Goal: Task Accomplishment & Management: Use online tool/utility

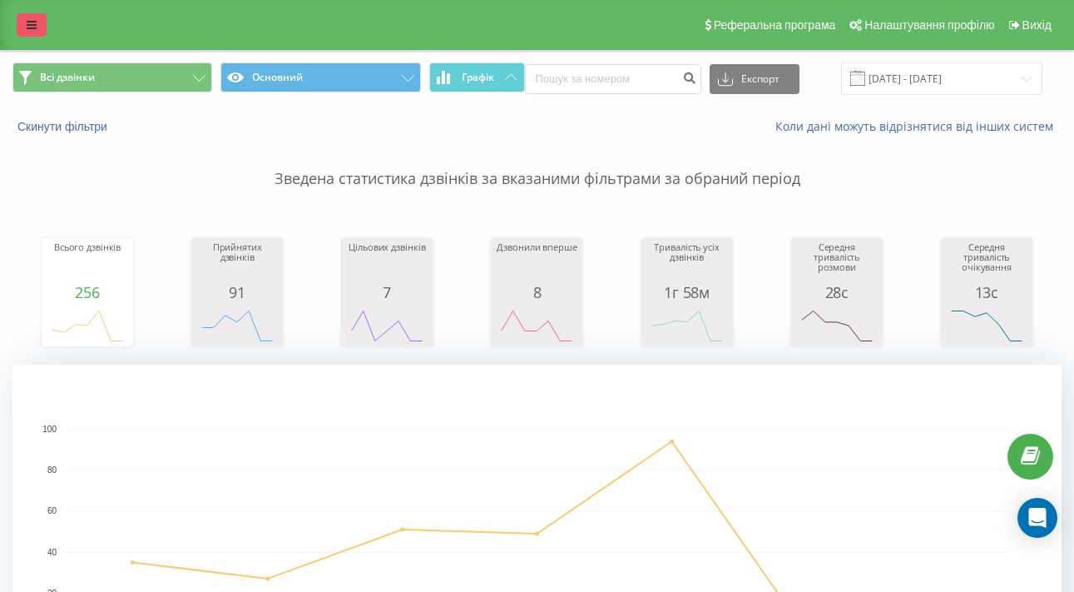
click at [23, 26] on link at bounding box center [32, 24] width 30 height 23
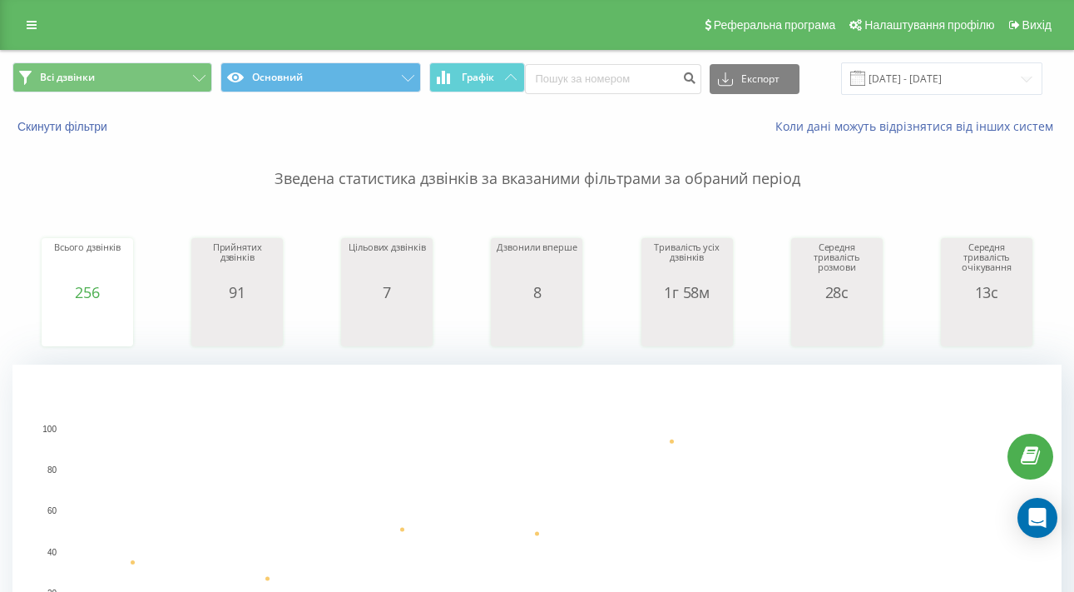
click at [27, 12] on div "Реферальна програма Налаштування профілю Вихід" at bounding box center [537, 25] width 1074 height 50
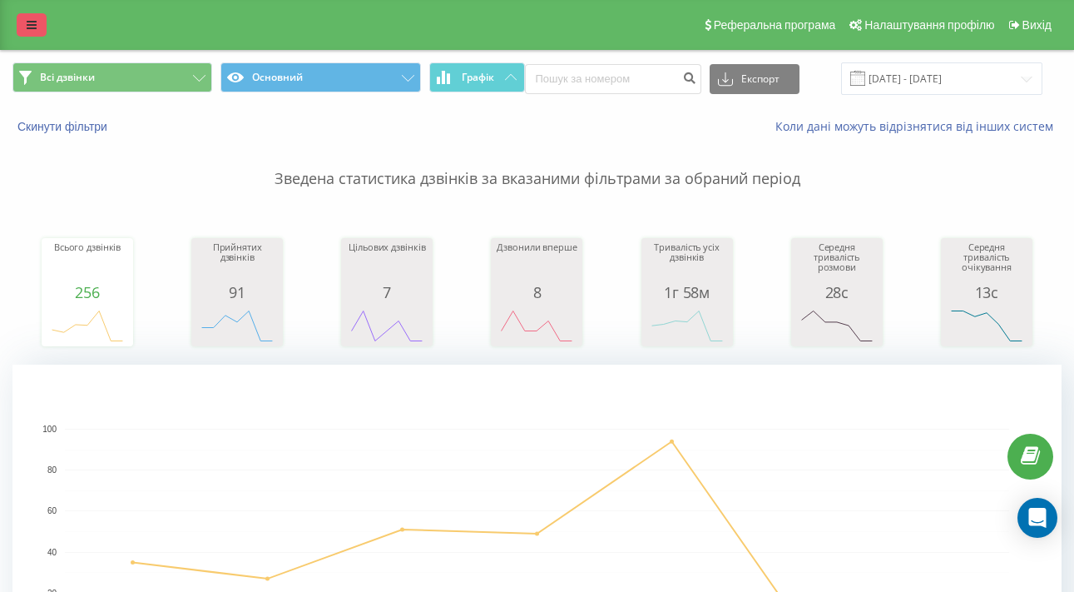
click at [28, 31] on icon at bounding box center [32, 25] width 10 height 12
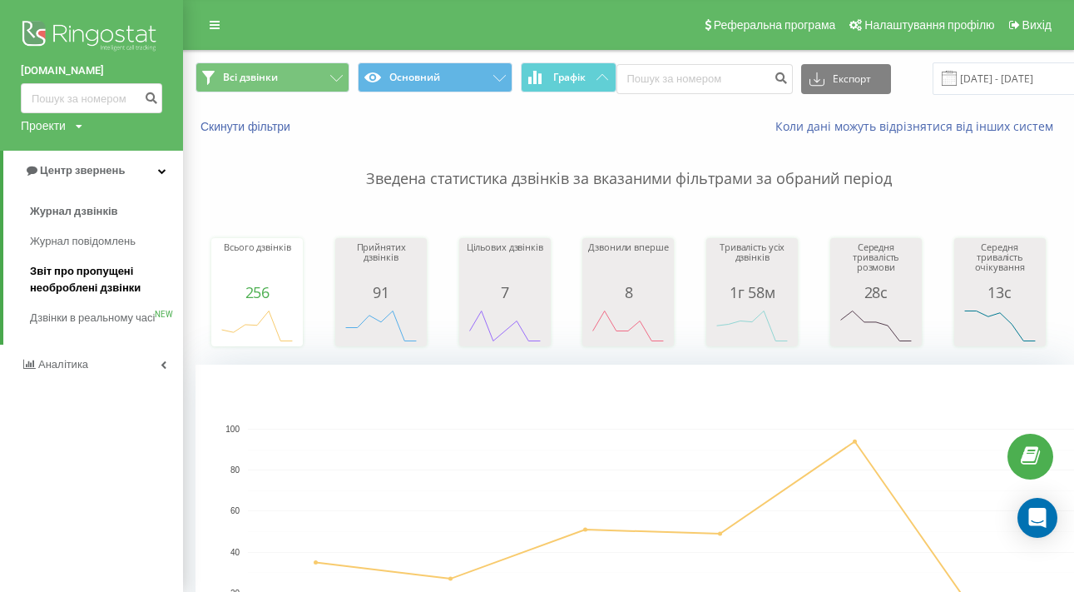
click at [82, 285] on span "Звіт про пропущені необроблені дзвінки" at bounding box center [102, 279] width 145 height 33
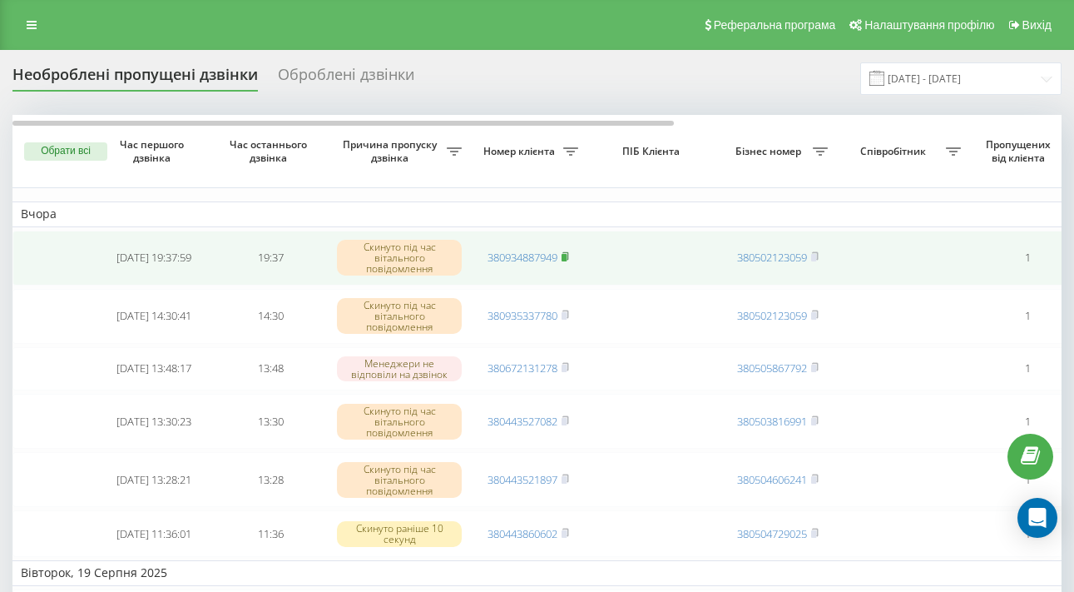
click at [567, 261] on rect at bounding box center [564, 257] width 5 height 7
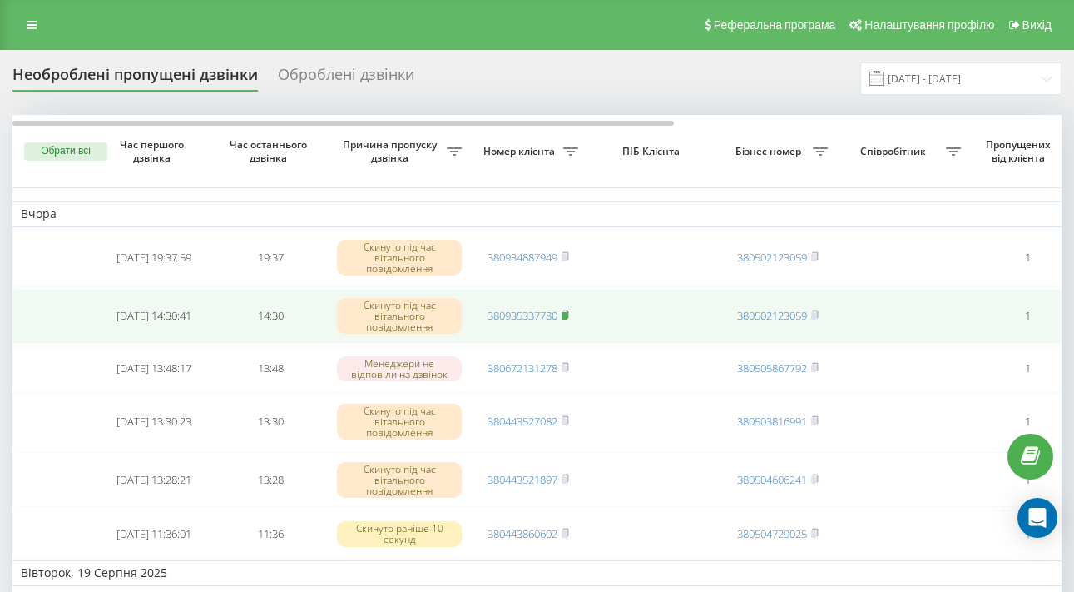
click at [567, 318] on icon at bounding box center [565, 313] width 6 height 7
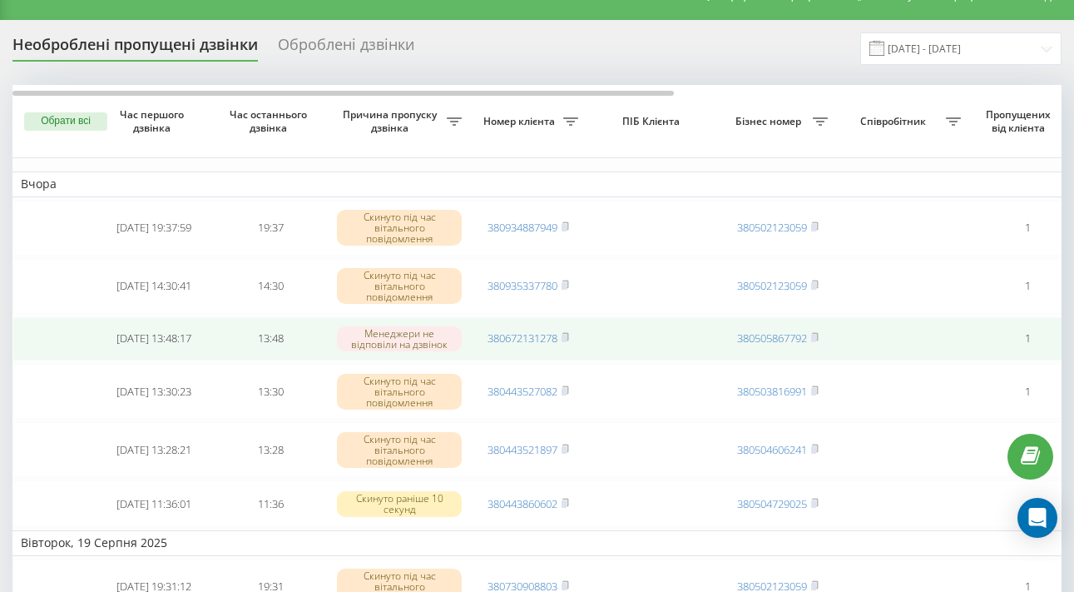
click at [576, 361] on td "380672131278" at bounding box center [528, 339] width 116 height 44
click at [567, 342] on icon at bounding box center [565, 337] width 7 height 10
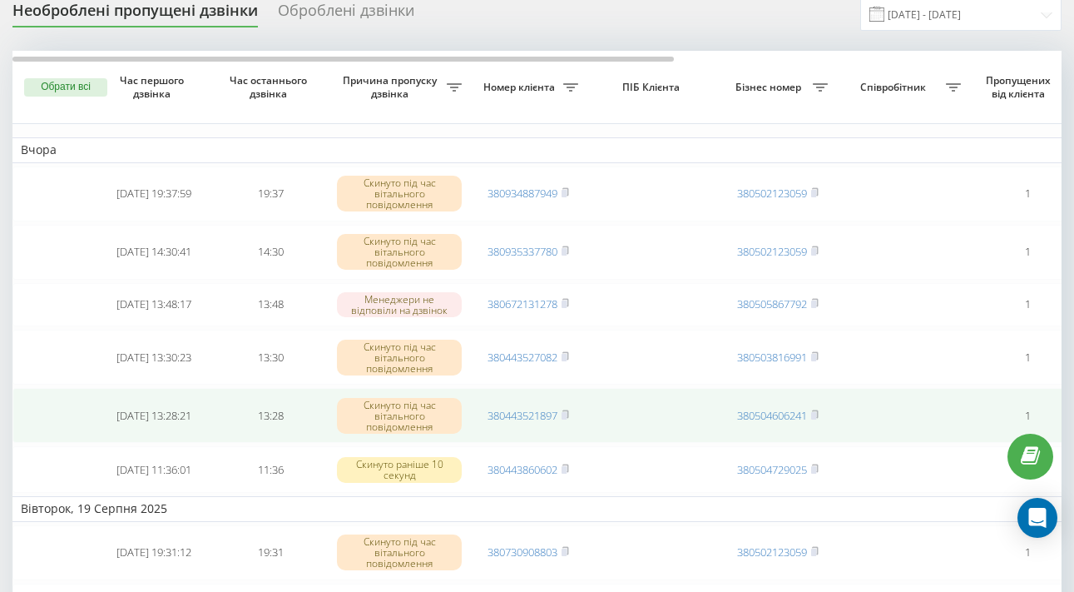
scroll to position [71, 0]
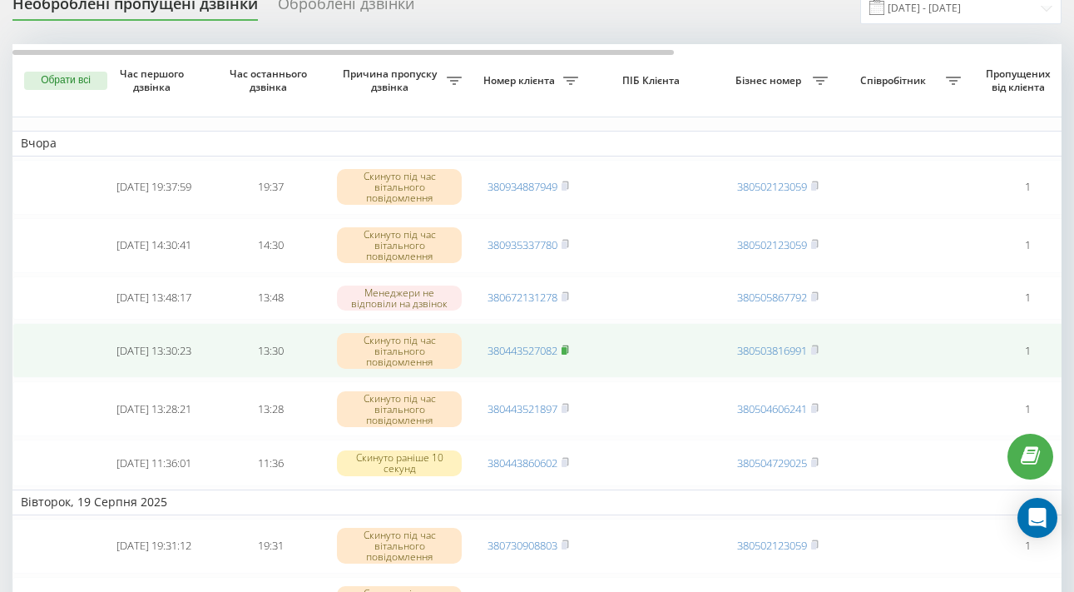
click at [567, 353] on icon at bounding box center [565, 348] width 6 height 7
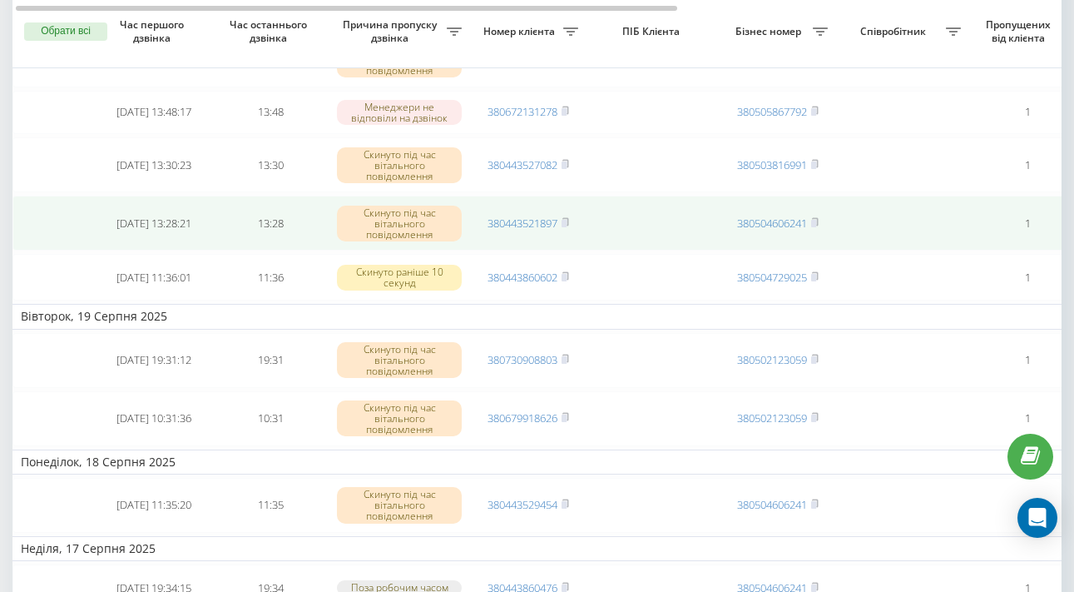
scroll to position [257, 0]
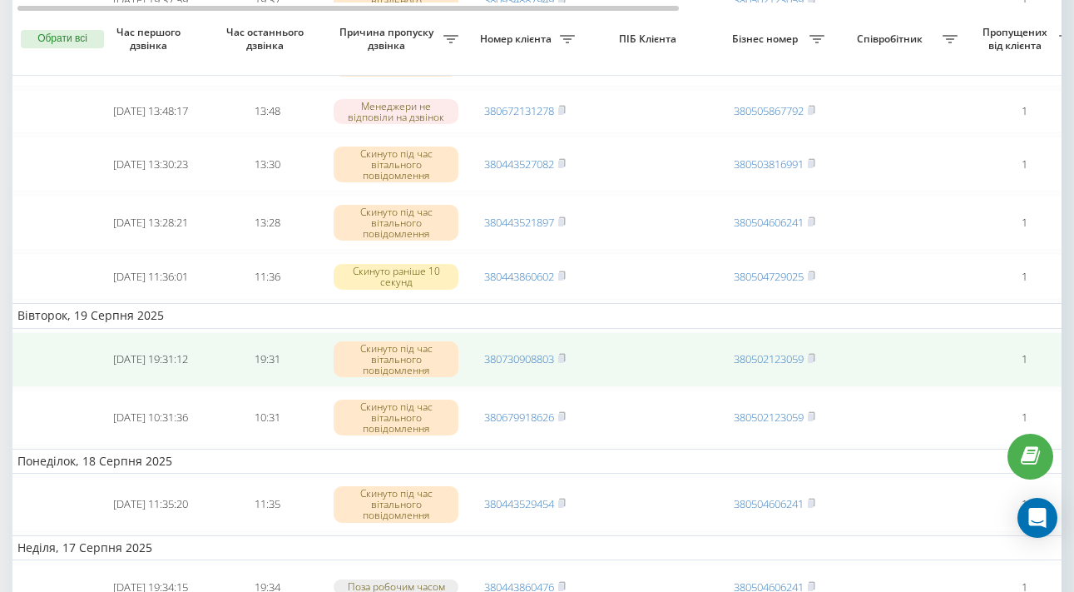
click at [571, 387] on td "380730908803" at bounding box center [525, 359] width 116 height 55
click at [569, 387] on td "380730908803" at bounding box center [525, 359] width 116 height 55
